Goal: Task Accomplishment & Management: Use online tool/utility

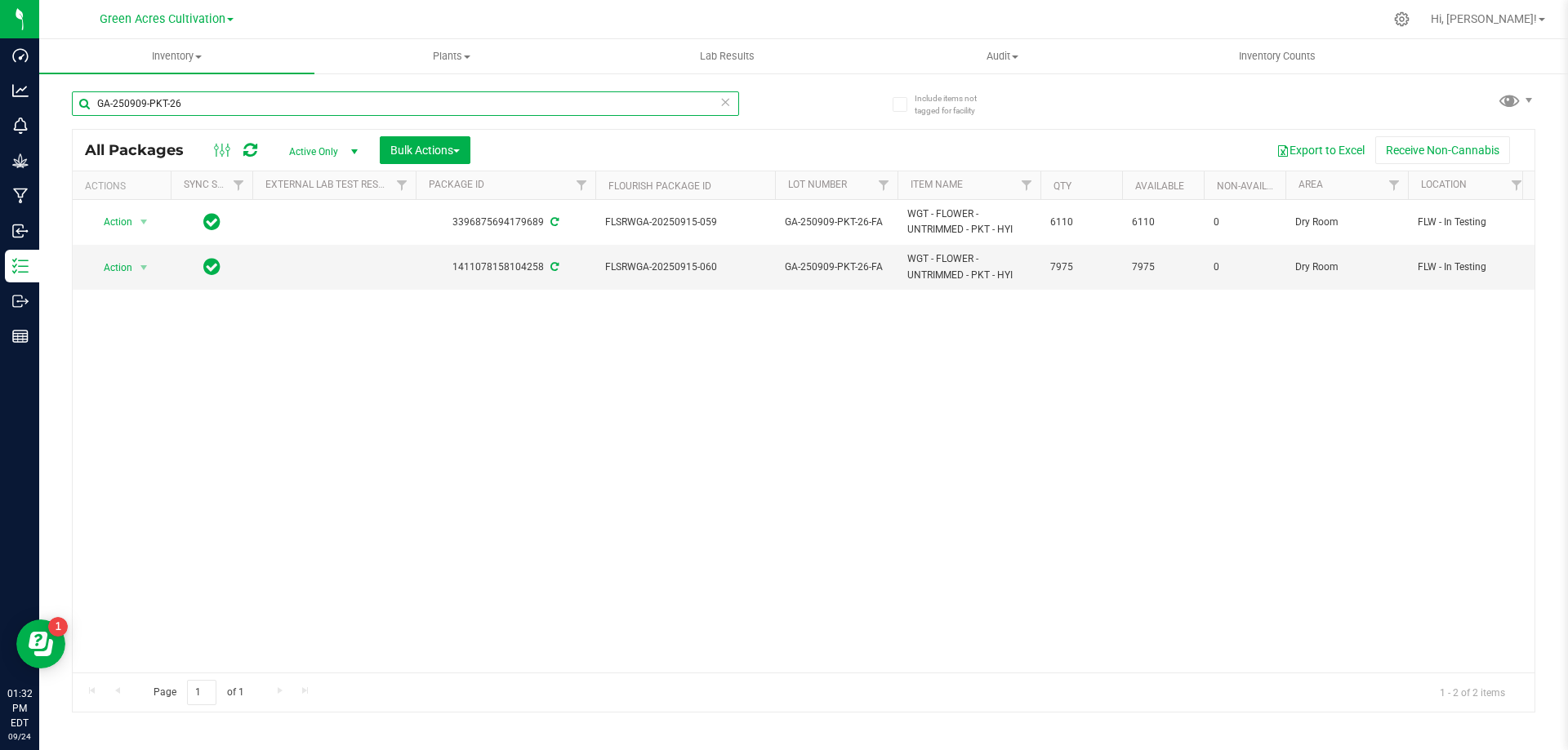
click at [423, 92] on input "GA-250909-PKT-26" at bounding box center [405, 104] width 667 height 24
paste input "708-PKT-26-FA"
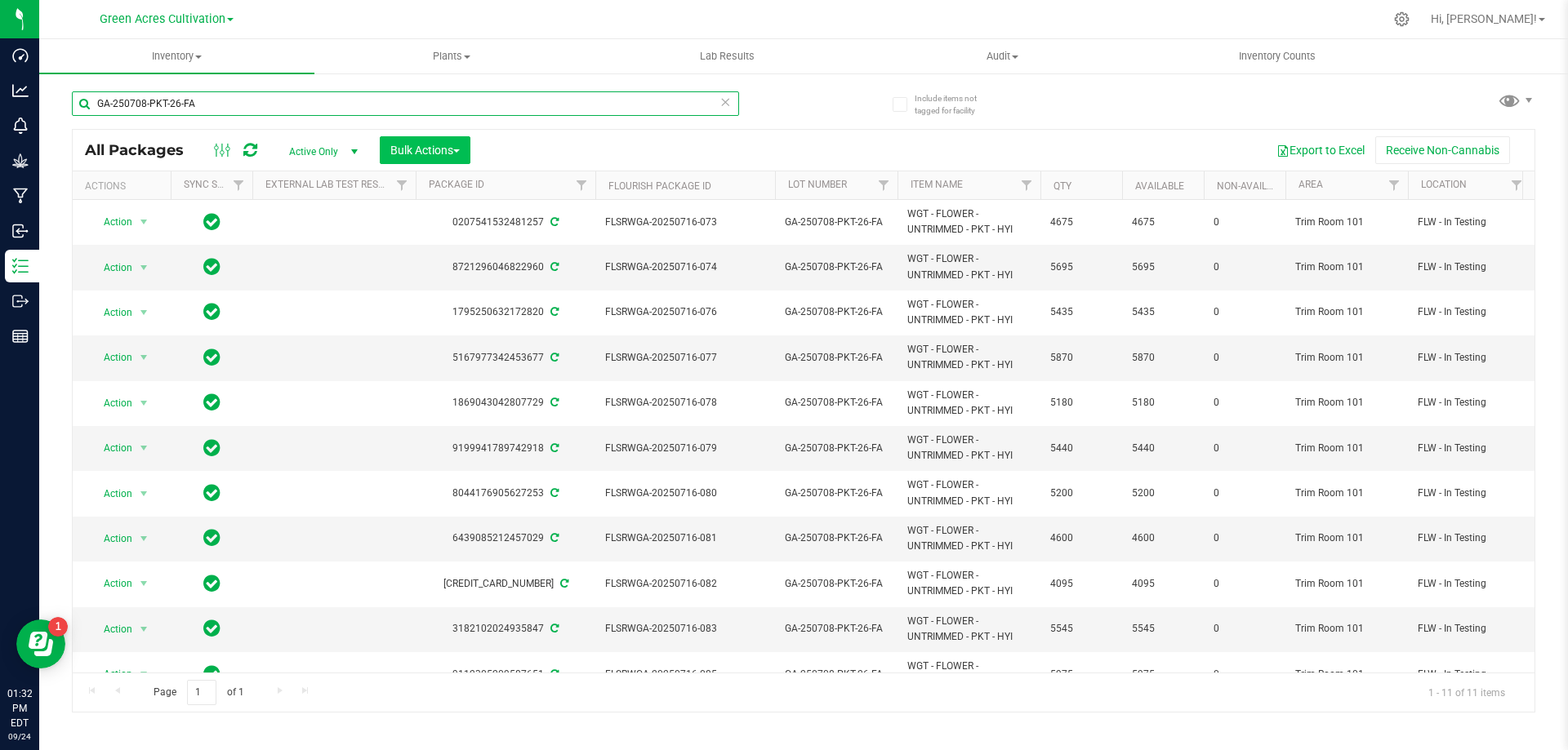
type input "GA-250708-PKT-26-FA"
click at [416, 146] on span "Bulk Actions" at bounding box center [425, 149] width 69 height 13
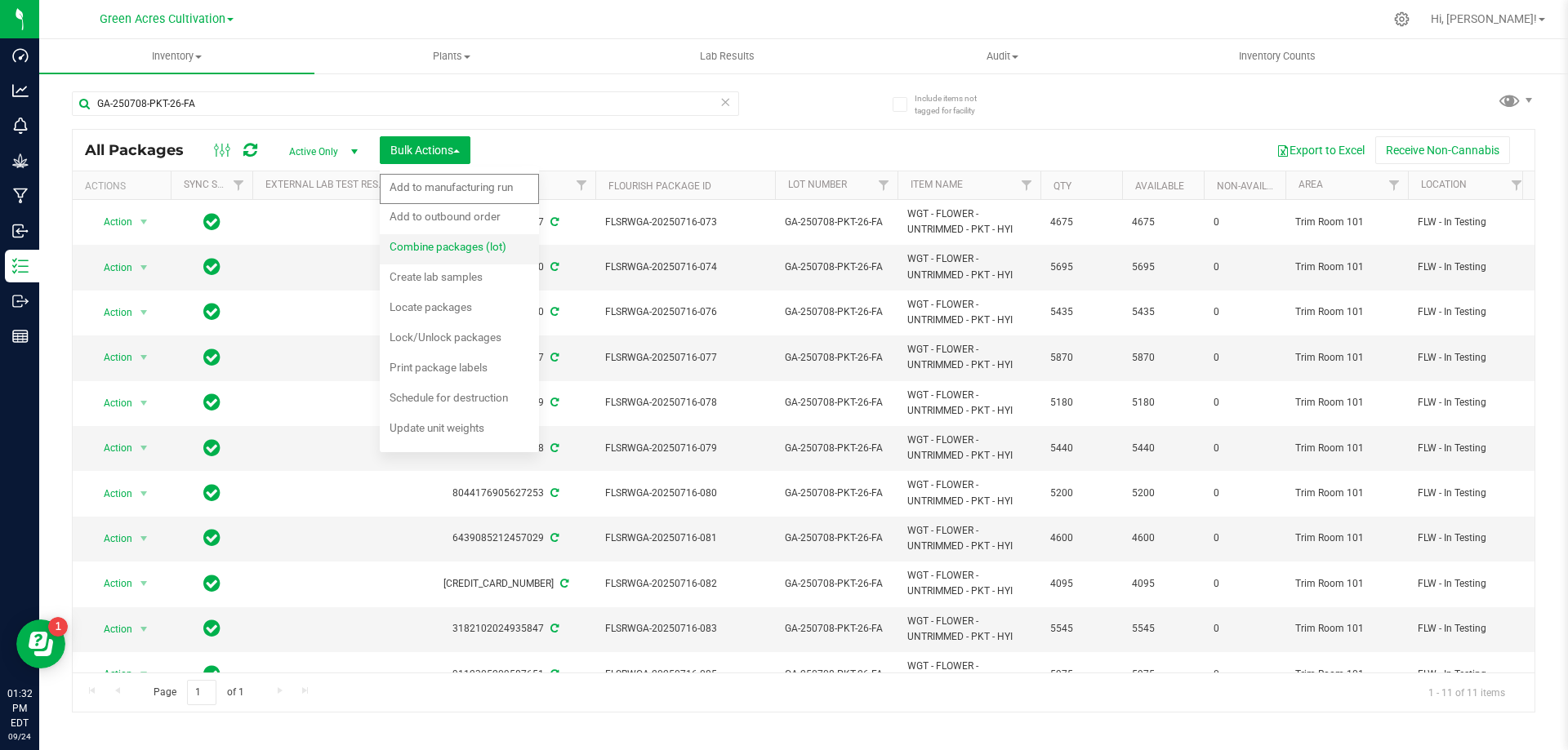
click at [479, 248] on span "Combine packages (lot)" at bounding box center [448, 246] width 117 height 13
